Goal: Find specific page/section

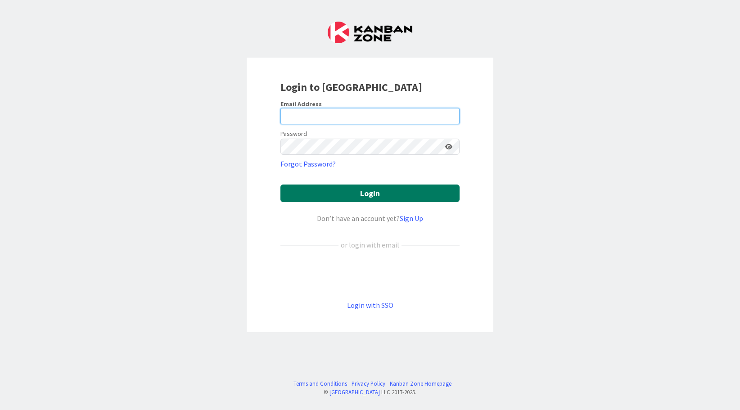
type input "[PERSON_NAME][EMAIL_ADDRESS][DOMAIN_NAME]"
click at [396, 196] on button "Login" at bounding box center [369, 193] width 179 height 18
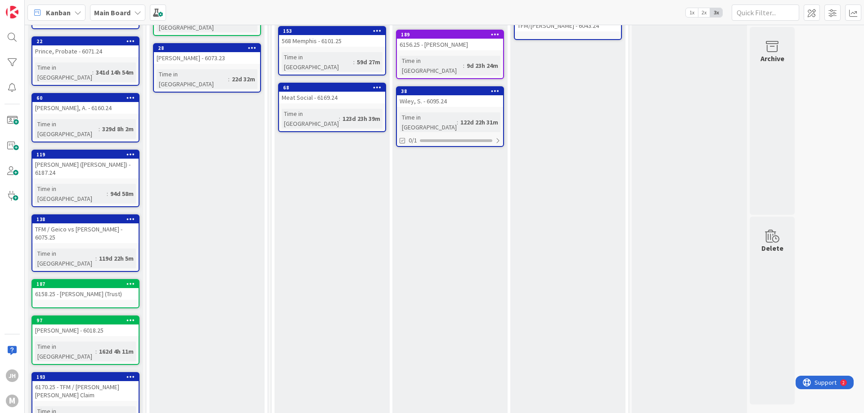
scroll to position [188, 0]
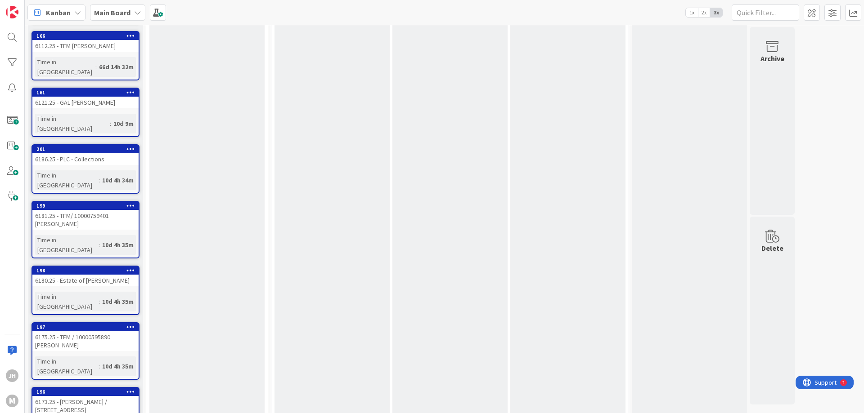
scroll to position [535, 0]
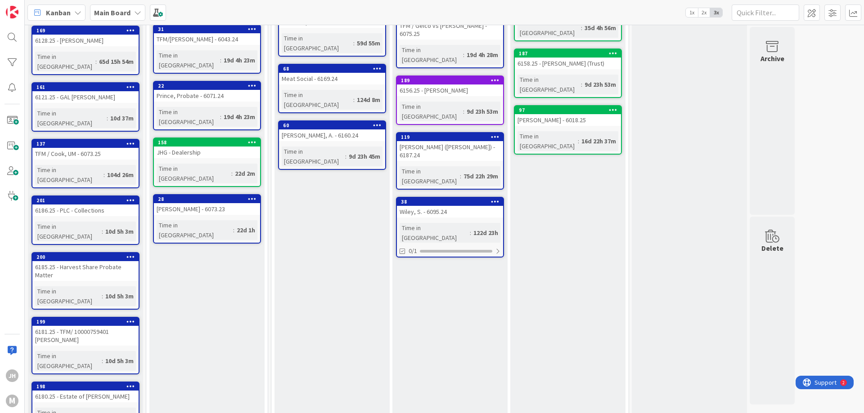
scroll to position [214, 0]
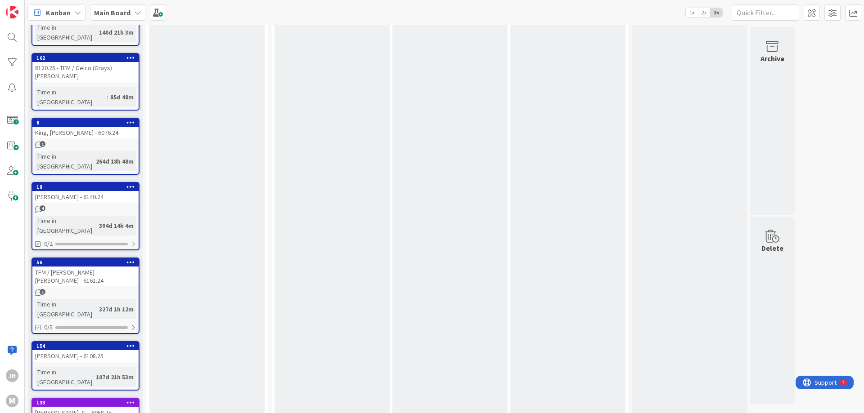
scroll to position [2312, 0]
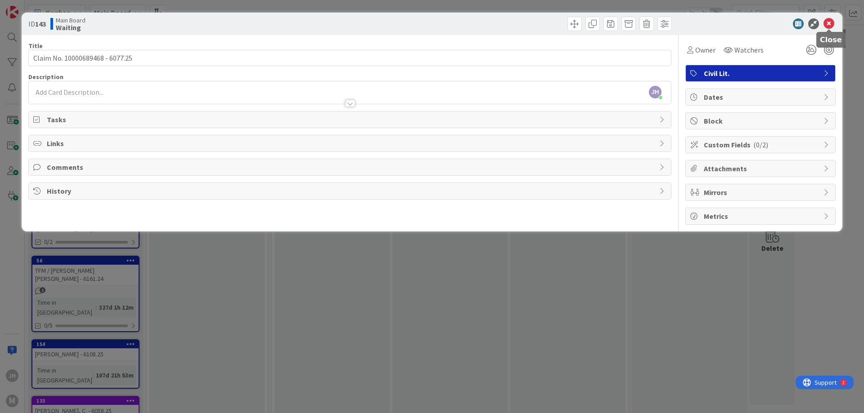
click at [825, 25] on icon at bounding box center [828, 23] width 11 height 11
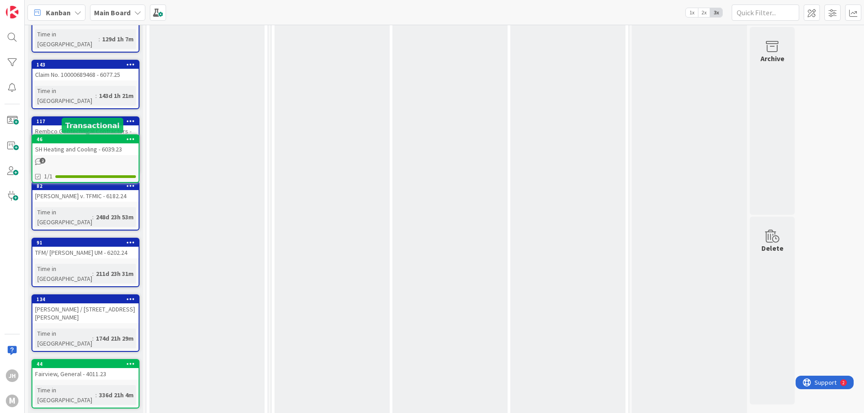
scroll to position [2874, 0]
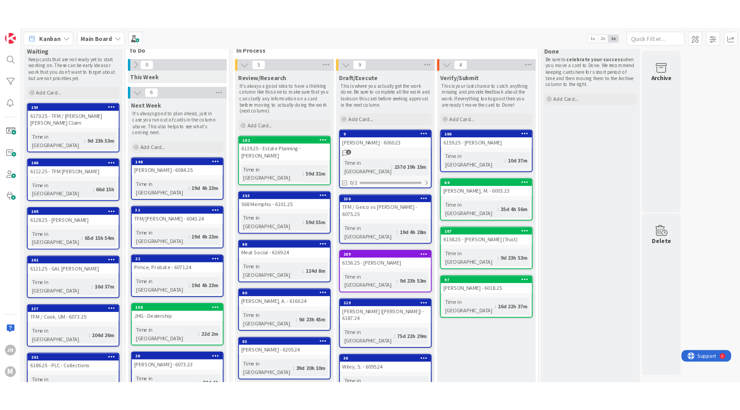
scroll to position [0, 0]
